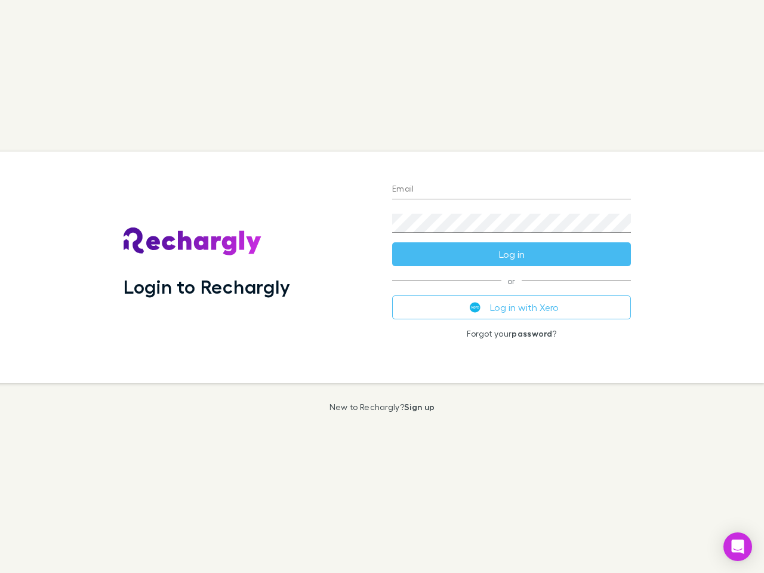
click at [382, 287] on div "Login to Rechargly" at bounding box center [248, 268] width 269 height 232
click at [512, 190] on input "Email" at bounding box center [511, 189] width 239 height 19
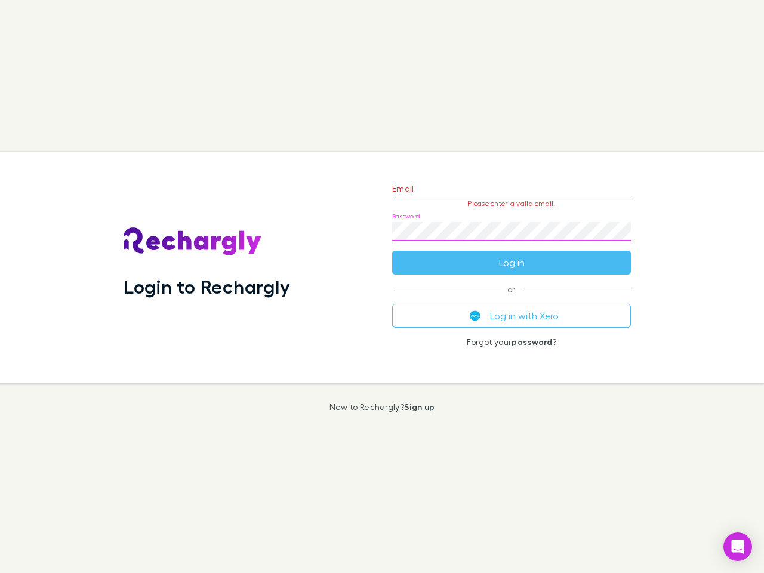
click at [512, 254] on form "Email Please enter a valid email. Password Log in" at bounding box center [511, 223] width 239 height 104
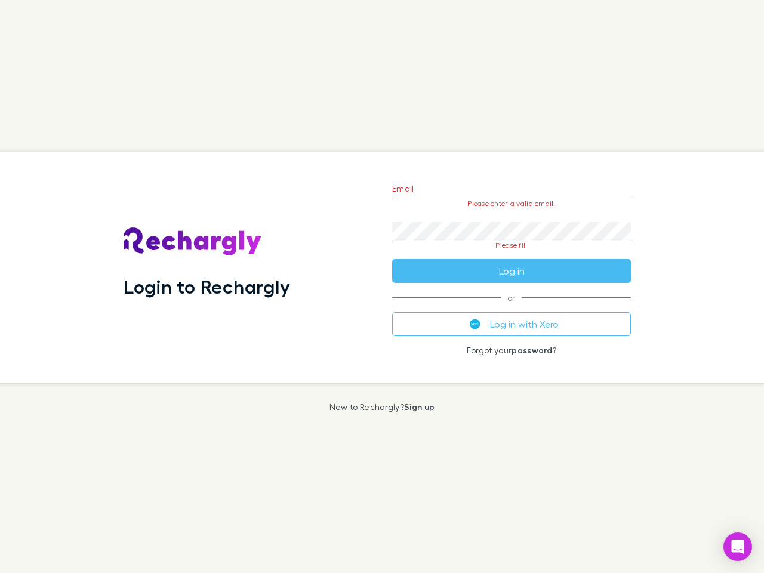
click at [512, 307] on div "Email Please enter a valid email. Password Please fill Log in or Log in with Xe…" at bounding box center [512, 268] width 258 height 232
click at [738, 547] on icon "Open Intercom Messenger" at bounding box center [738, 547] width 13 height 14
